Goal: Task Accomplishment & Management: Use online tool/utility

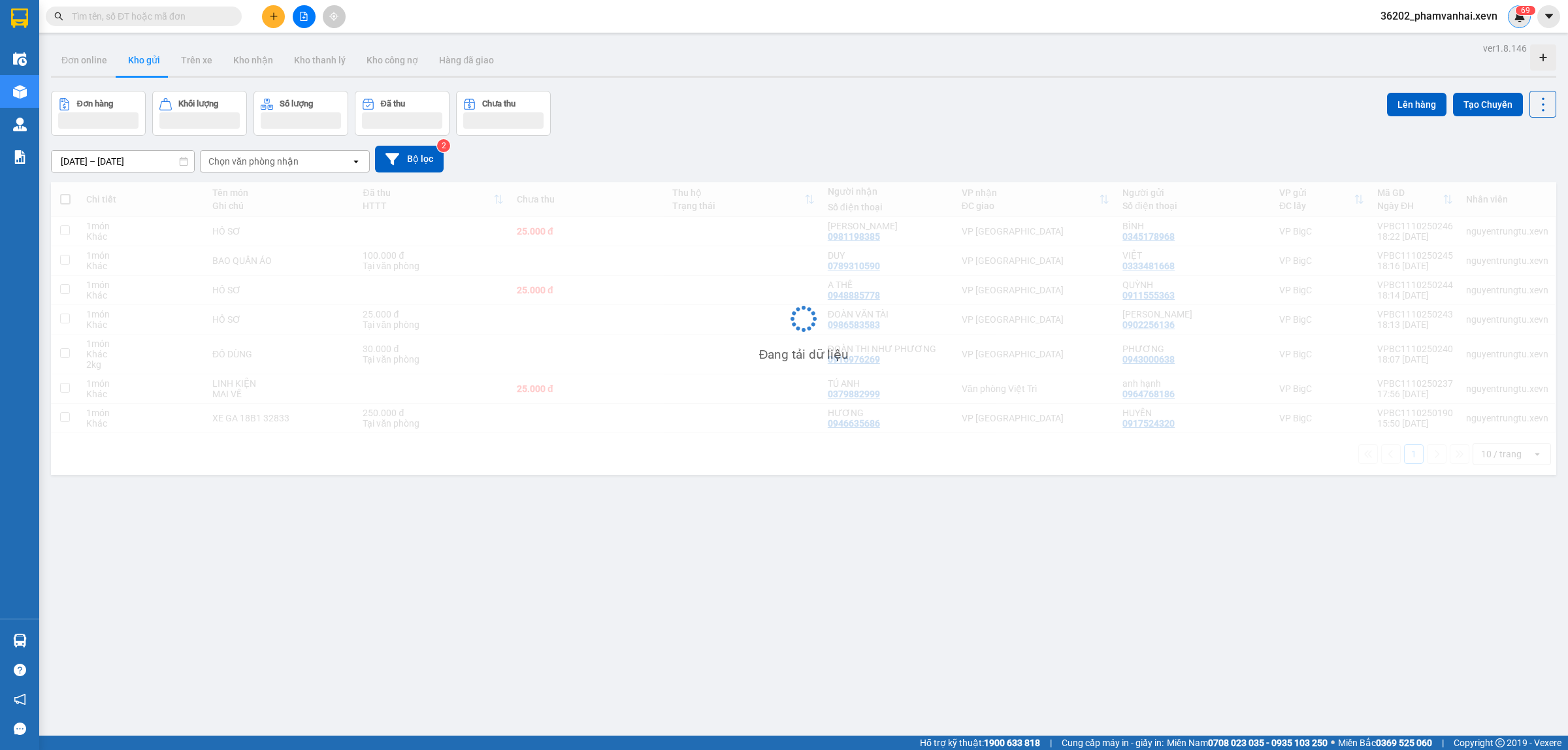
click at [1521, 15] on img at bounding box center [1519, 16] width 12 height 12
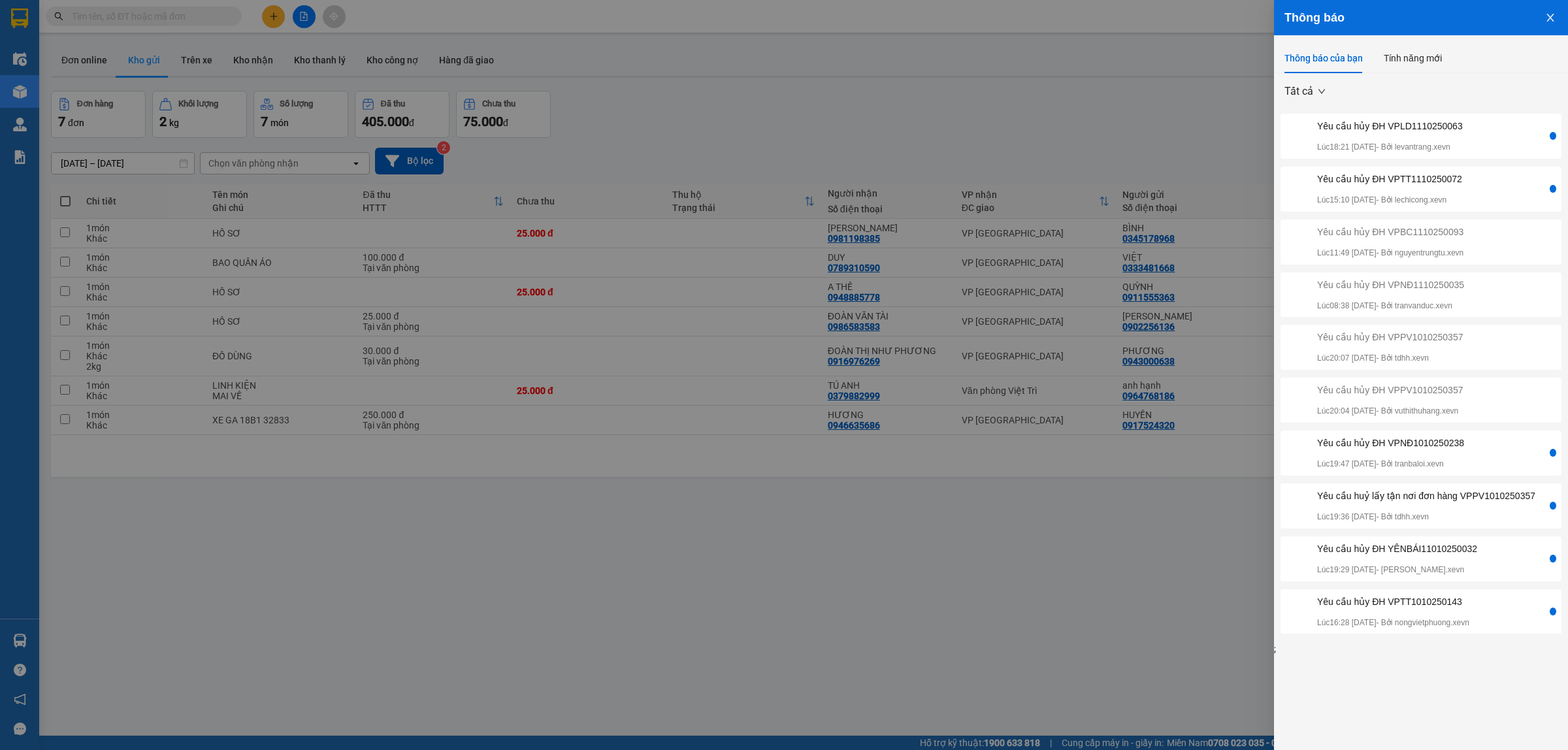
click at [1547, 186] on div at bounding box center [1553, 189] width 12 height 35
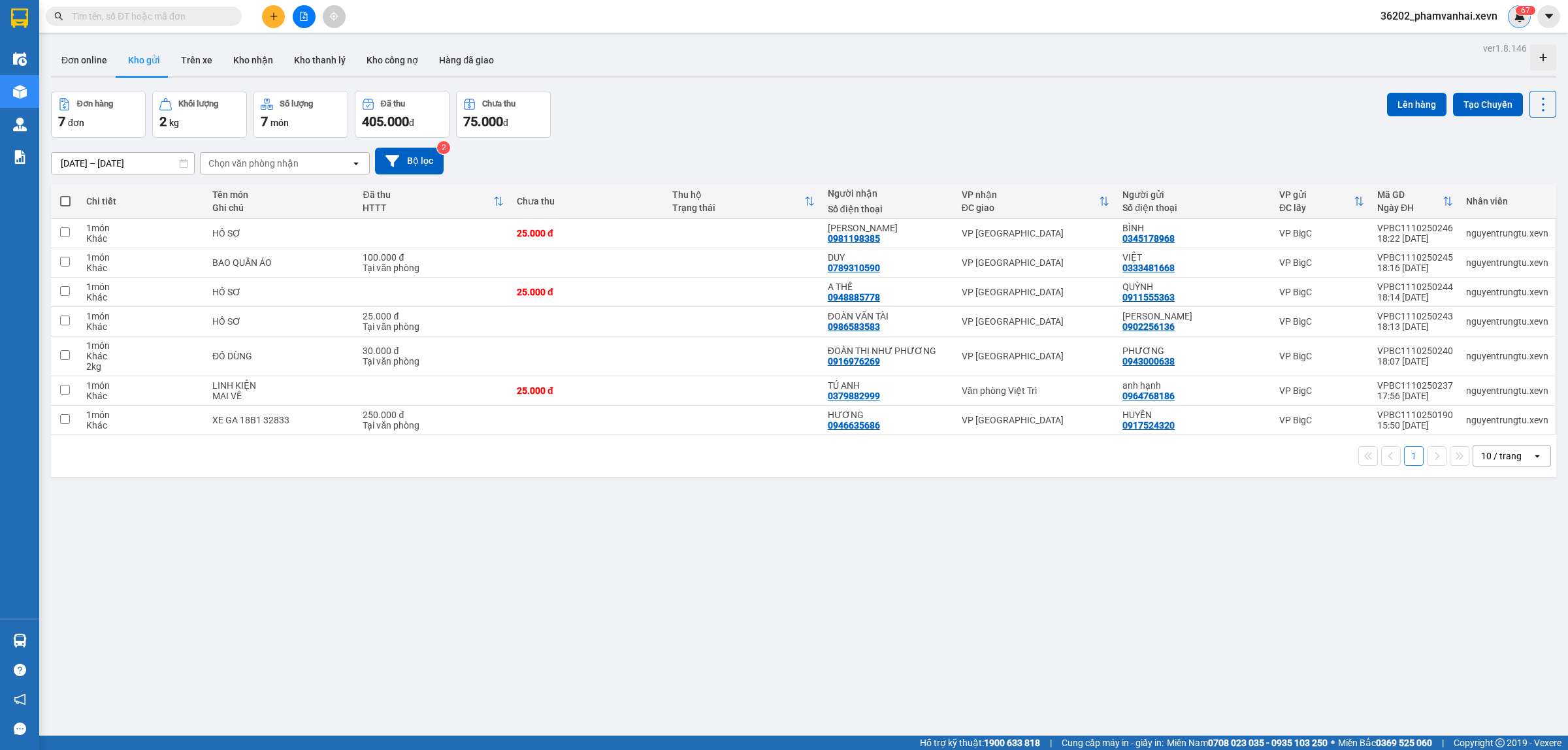
click at [1514, 9] on div "6 7" at bounding box center [1519, 16] width 23 height 23
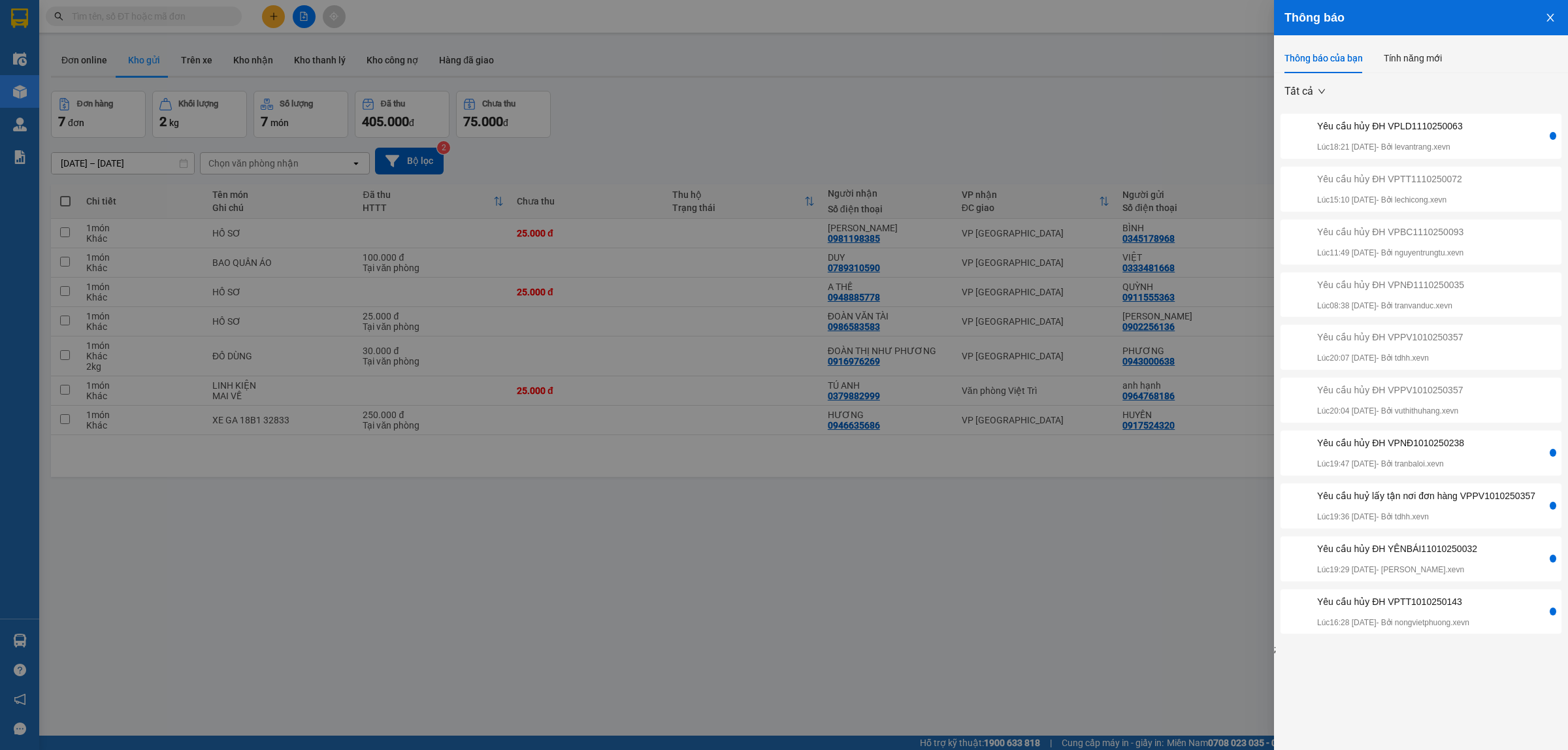
click at [1506, 144] on div "Yêu cầu hủy ĐH VPLD1110250063 Lúc 18:21 11/10/2025 - Bởi levantrang.xevn" at bounding box center [1415, 136] width 264 height 35
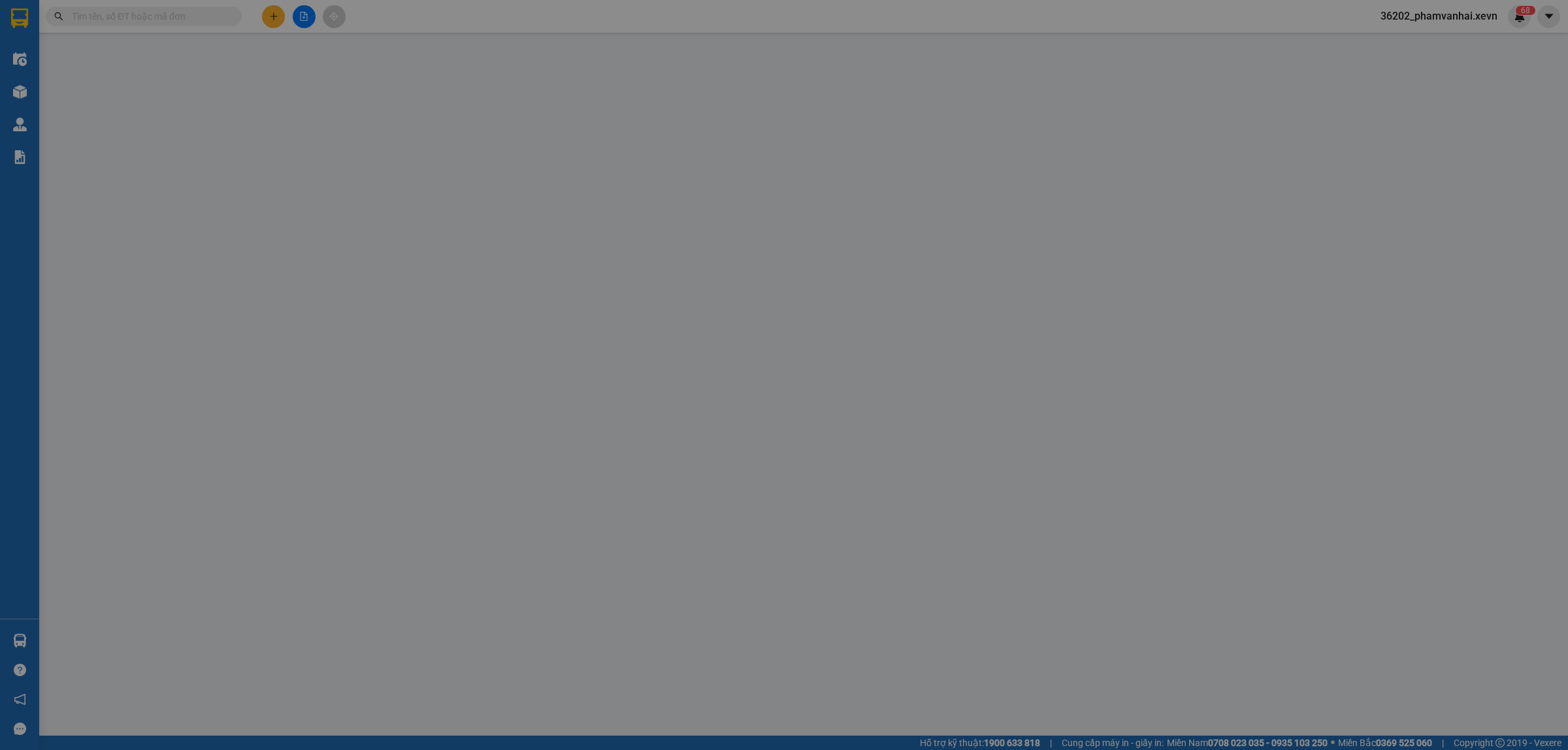
type input "0876699222"
type input "Nam"
type input "0968787835"
type input "NGUYỄN ĐỨC LONG"
type input "037097002928 hà mạnh cường"
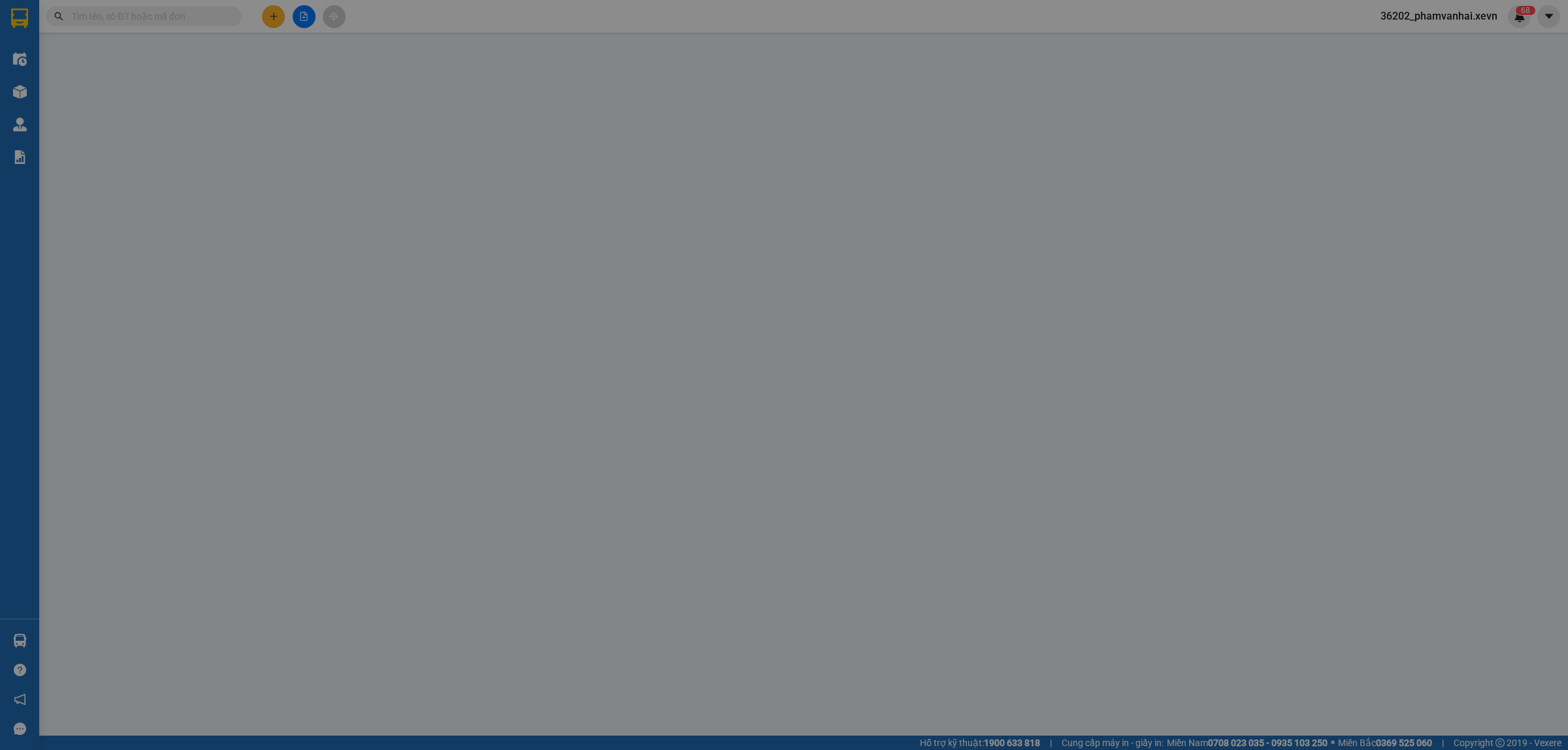
type input "0"
type input "30.000"
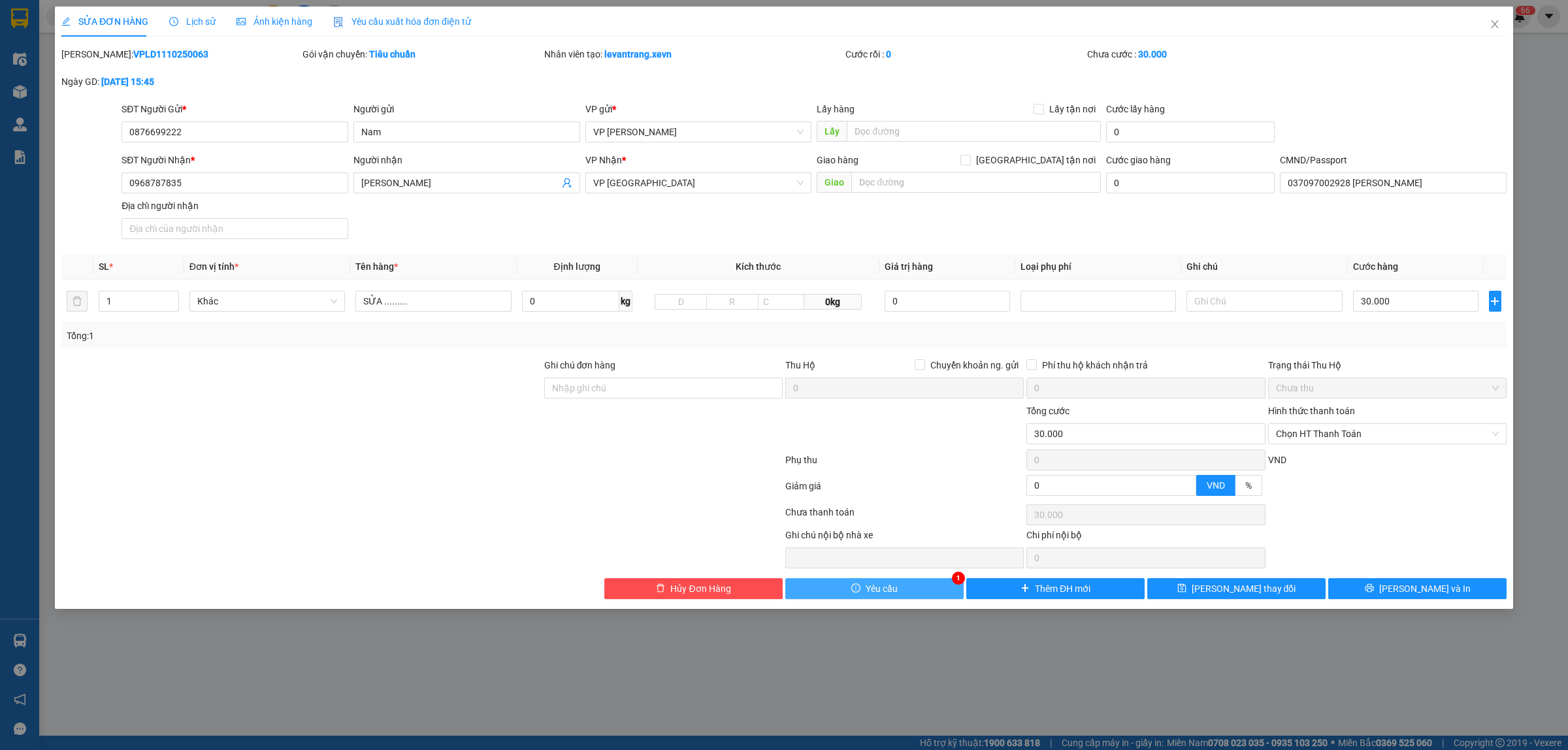
click at [938, 598] on button "Yêu cầu" at bounding box center [874, 588] width 179 height 21
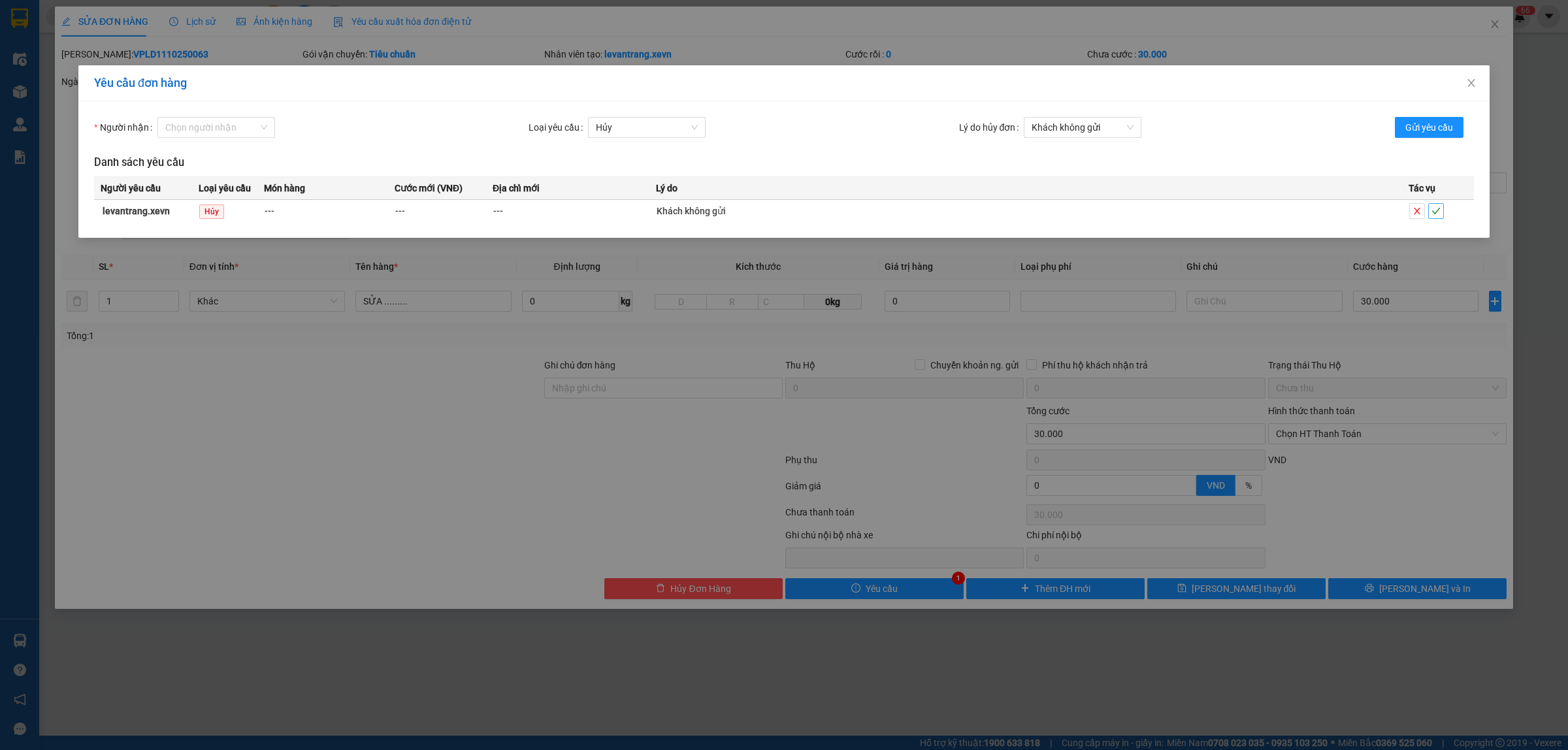
drag, startPoint x: 1419, startPoint y: 128, endPoint x: 1436, endPoint y: 210, distance: 83.7
click at [1436, 210] on icon "check" at bounding box center [1436, 211] width 9 height 9
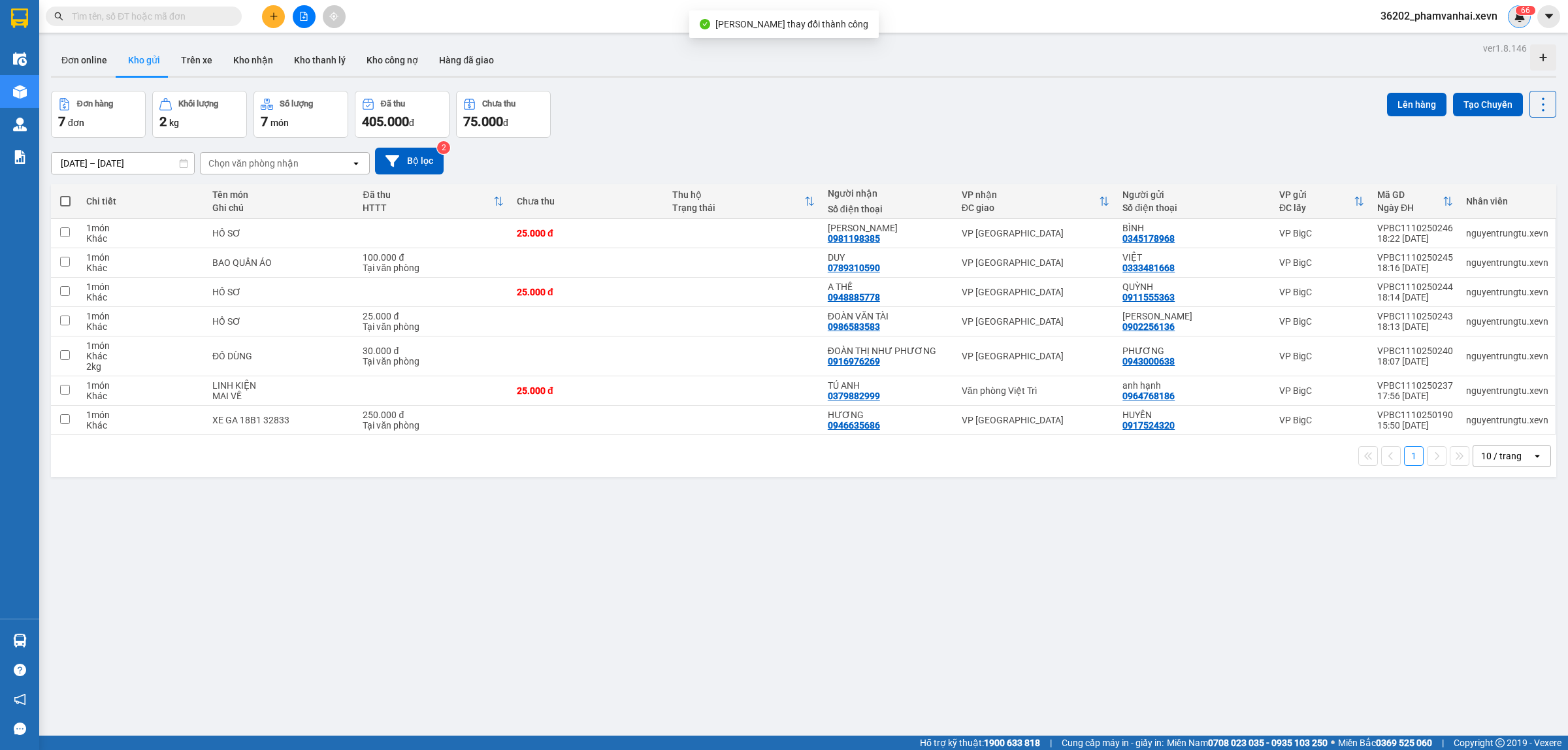
click at [1516, 17] on img at bounding box center [1519, 16] width 12 height 12
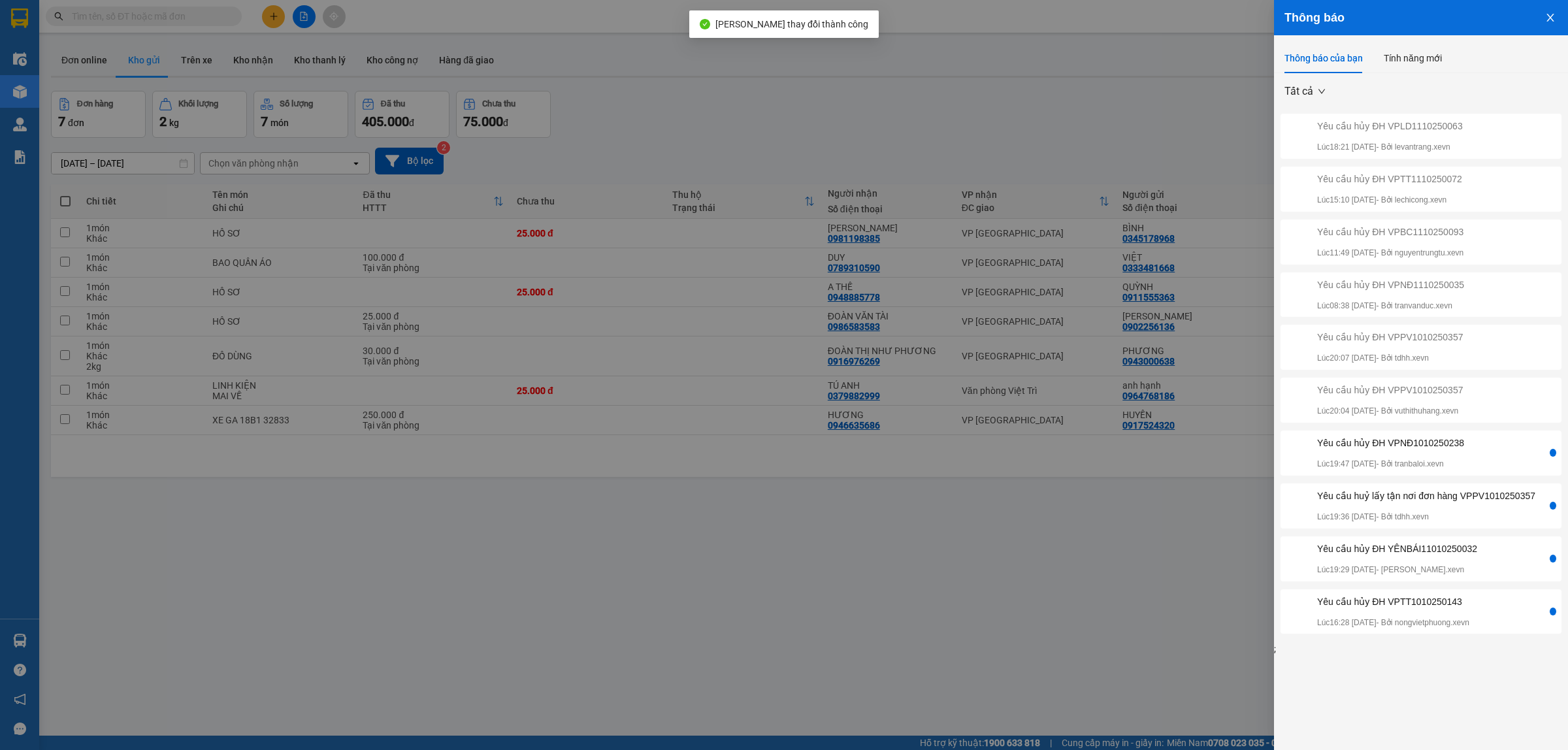
click at [1462, 191] on div "Yêu cầu hủy ĐH VPTT1110250072 Lúc 15:10 11/10/2025 - Bởi lechicong.xevn" at bounding box center [1389, 189] width 145 height 35
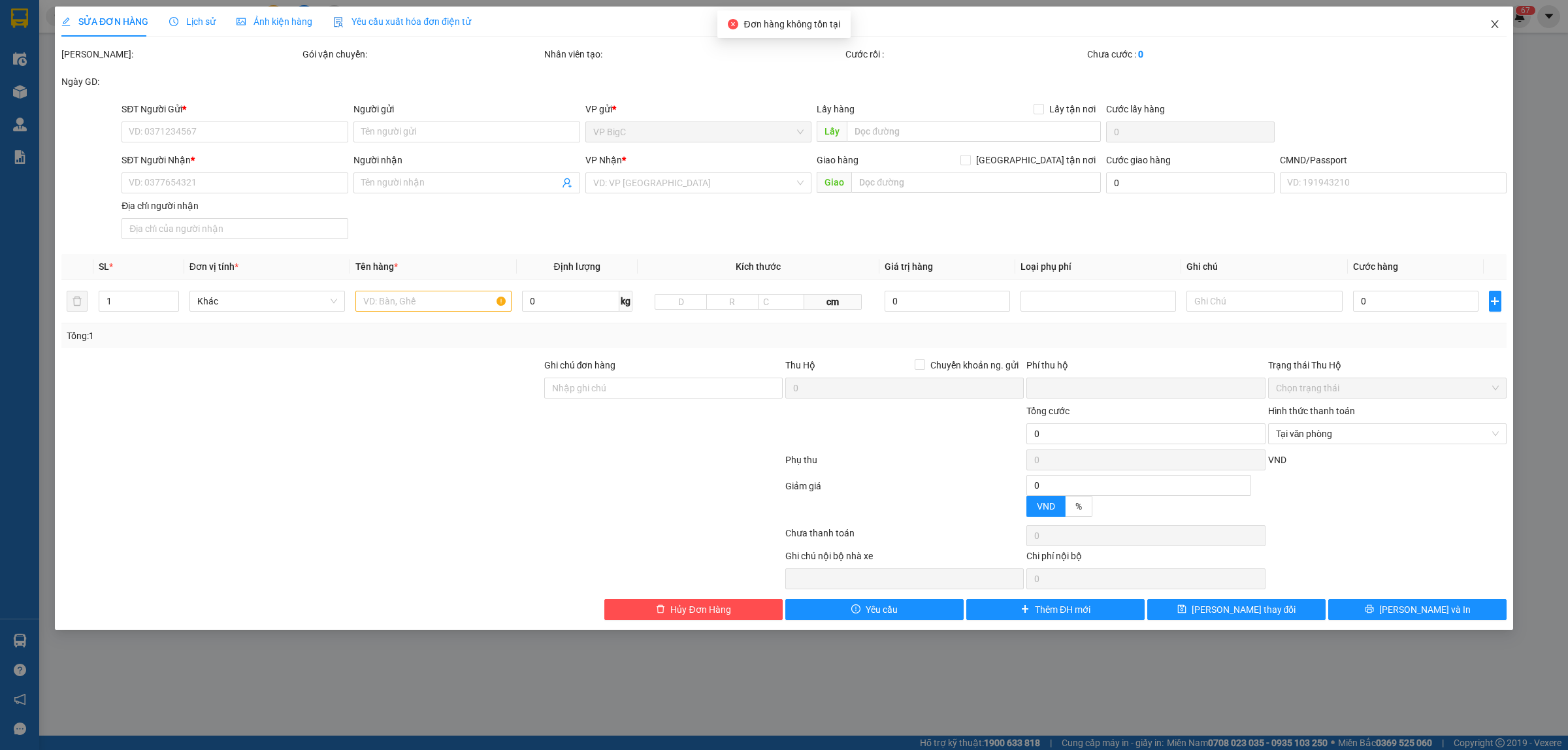
click at [1490, 26] on icon "close" at bounding box center [1495, 24] width 10 height 10
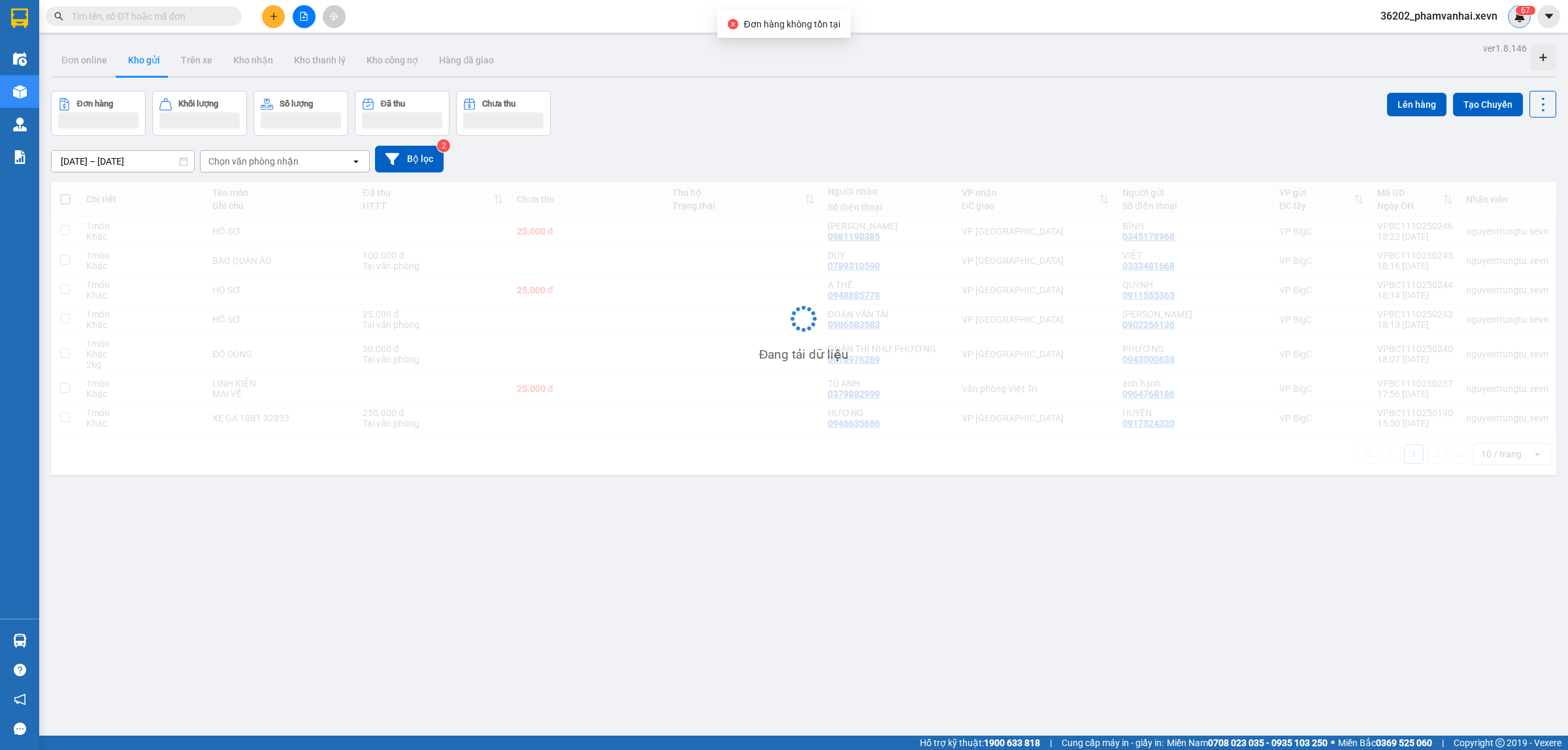
click at [1525, 17] on div "6 7" at bounding box center [1519, 16] width 23 height 23
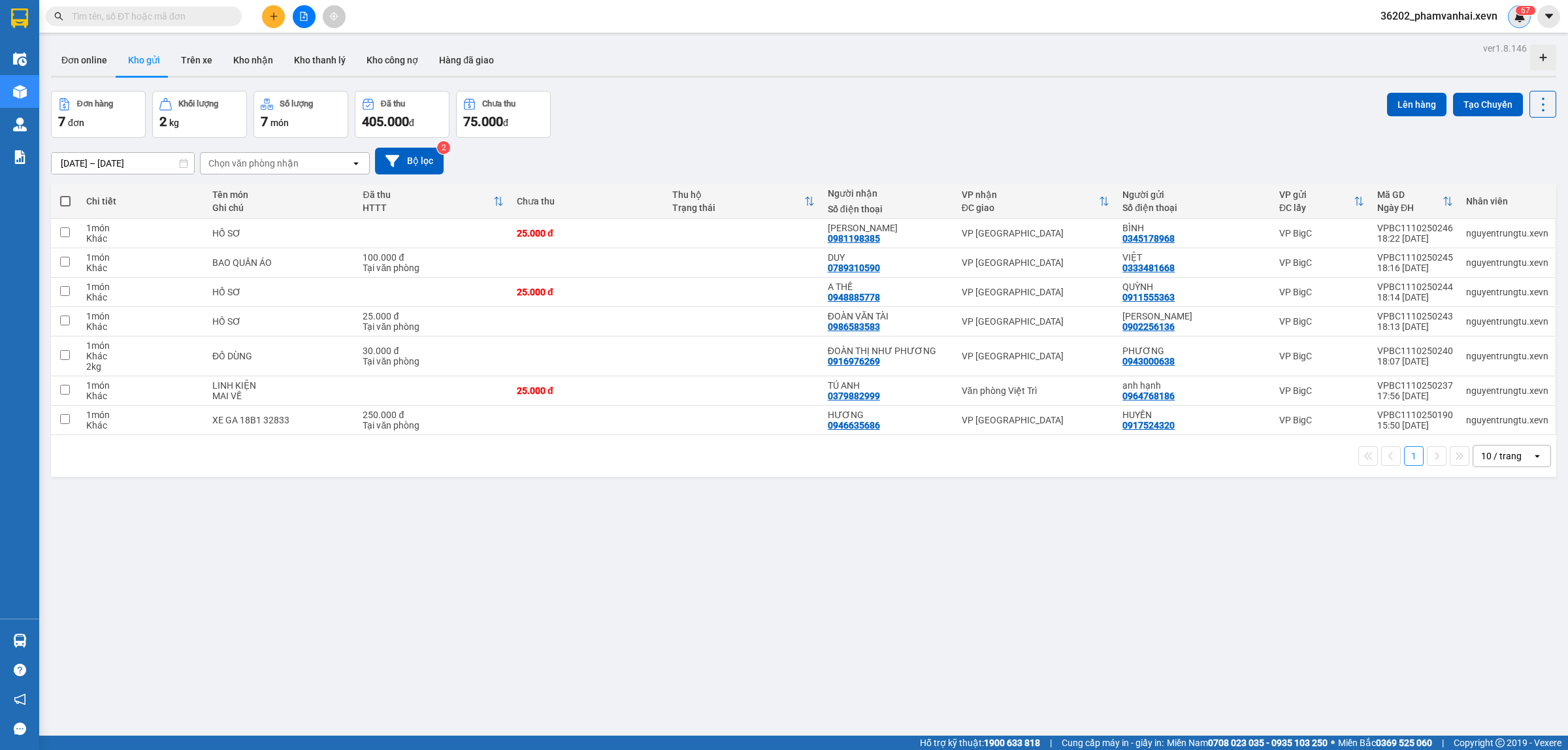
click at [1514, 12] on img at bounding box center [1519, 16] width 12 height 12
